Goal: Information Seeking & Learning: Learn about a topic

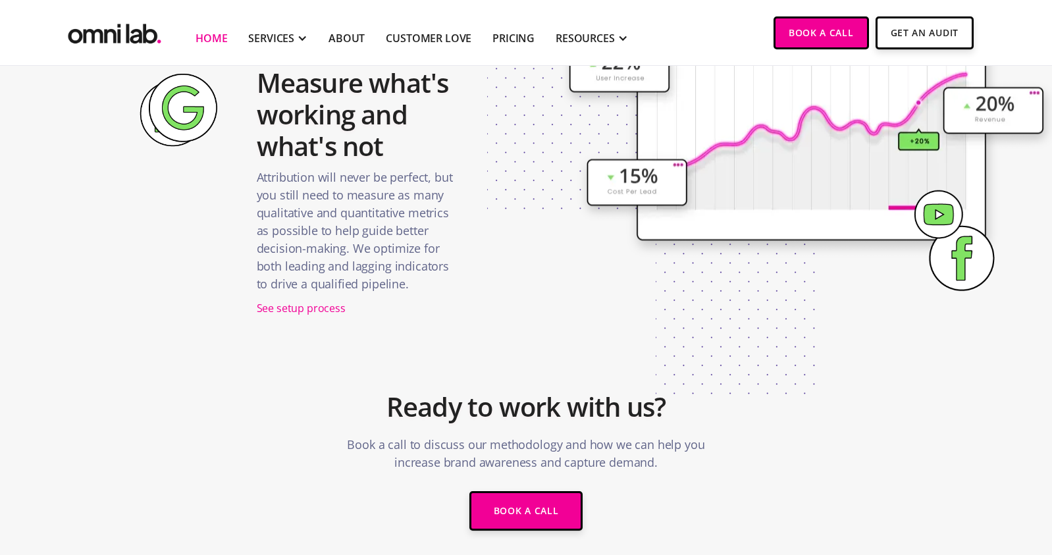
scroll to position [2480, 0]
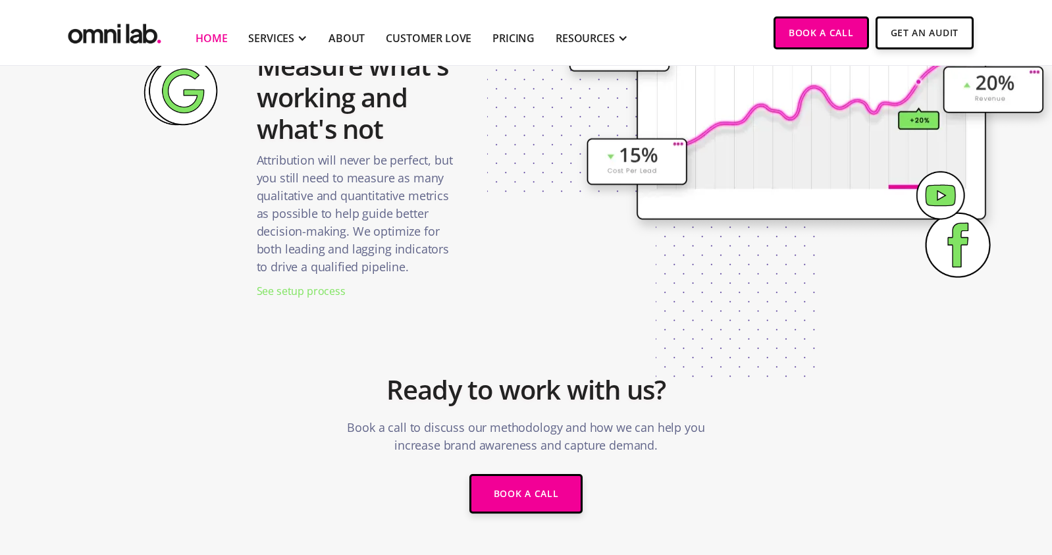
click at [282, 288] on div "See setup process" at bounding box center [301, 291] width 89 height 18
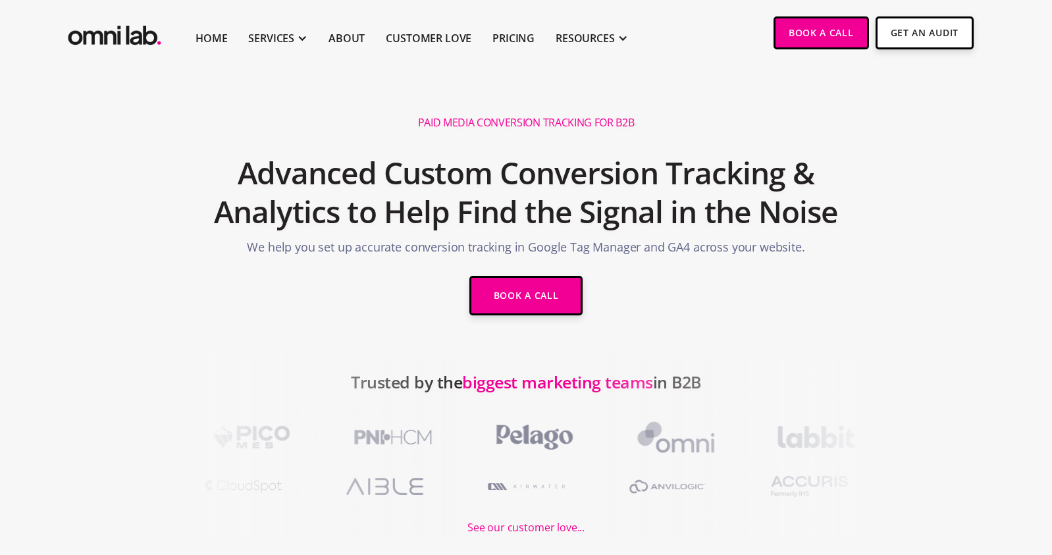
click at [89, 38] on img "home" at bounding box center [114, 32] width 99 height 32
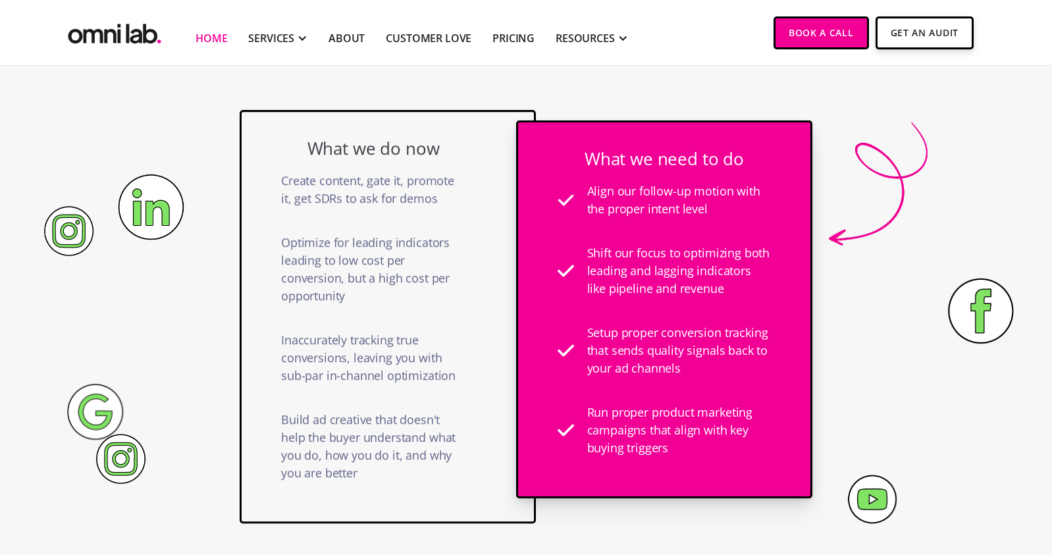
scroll to position [907, 0]
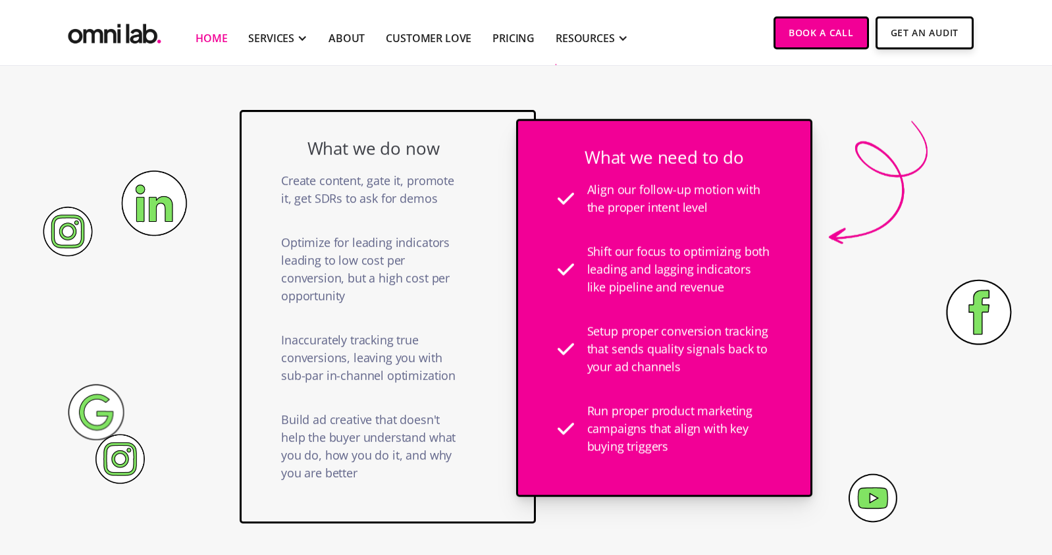
click at [442, 92] on div "What we do now Create content, gate it, promote it, get SDRs to ask for demos O…" at bounding box center [526, 304] width 573 height 443
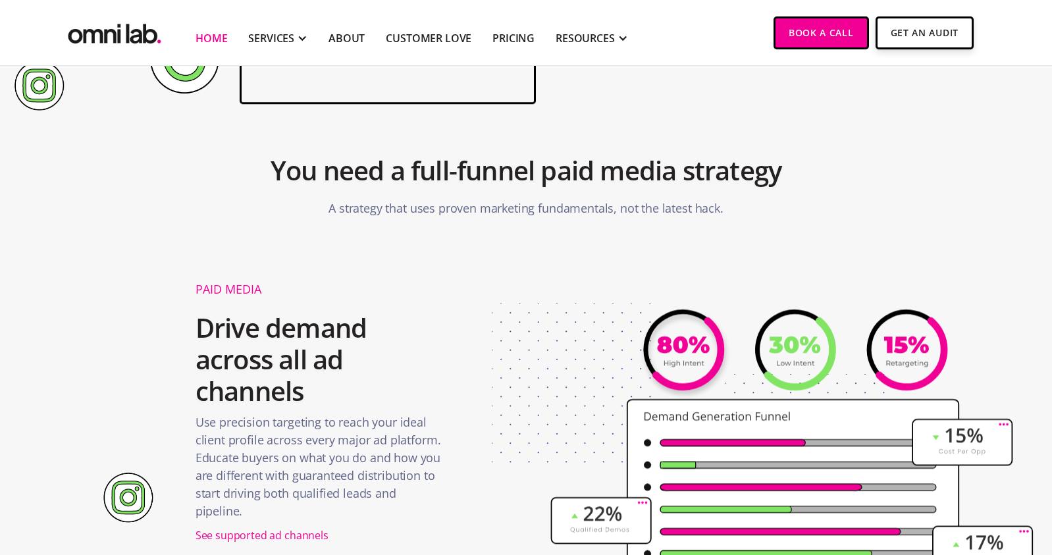
scroll to position [1377, 0]
